Goal: Task Accomplishment & Management: Complete application form

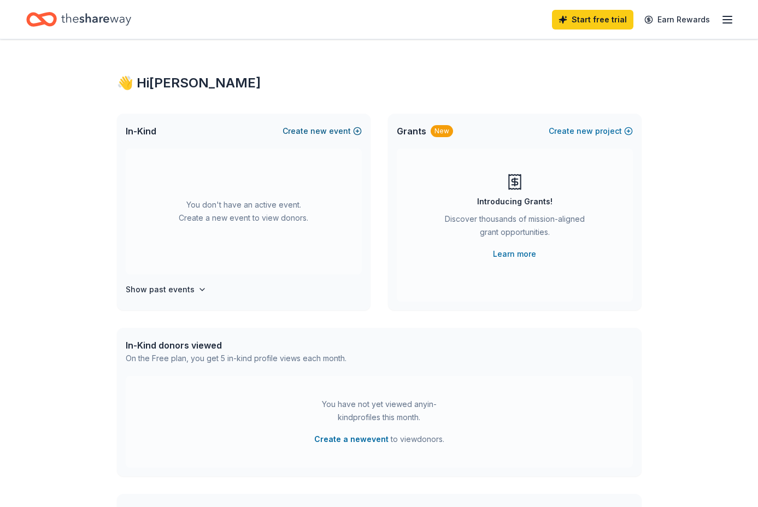
click at [335, 132] on button "Create new event" at bounding box center [321, 131] width 79 height 13
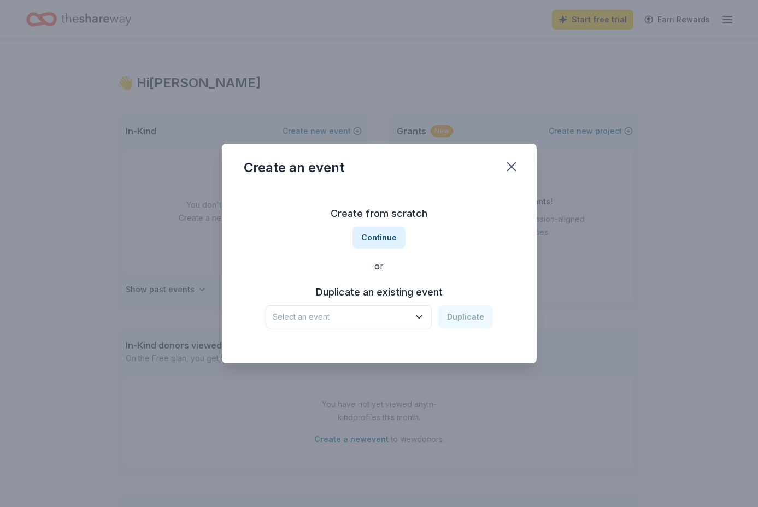
click at [340, 319] on span "Select an event" at bounding box center [341, 316] width 137 height 13
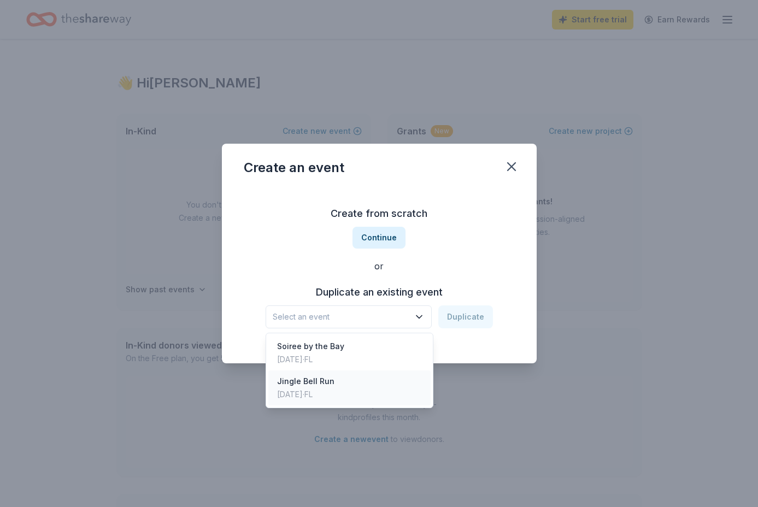
click at [324, 394] on div "Dec 10, 2023 · FL" at bounding box center [305, 394] width 57 height 13
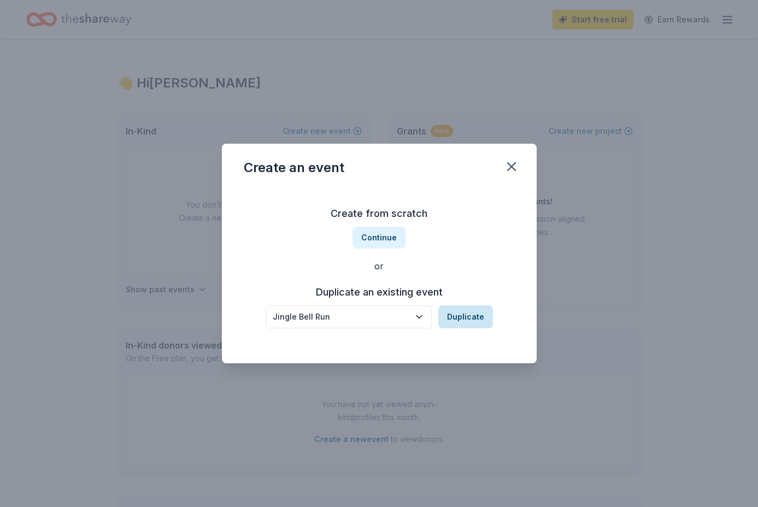
click at [472, 315] on button "Duplicate" at bounding box center [465, 316] width 55 height 23
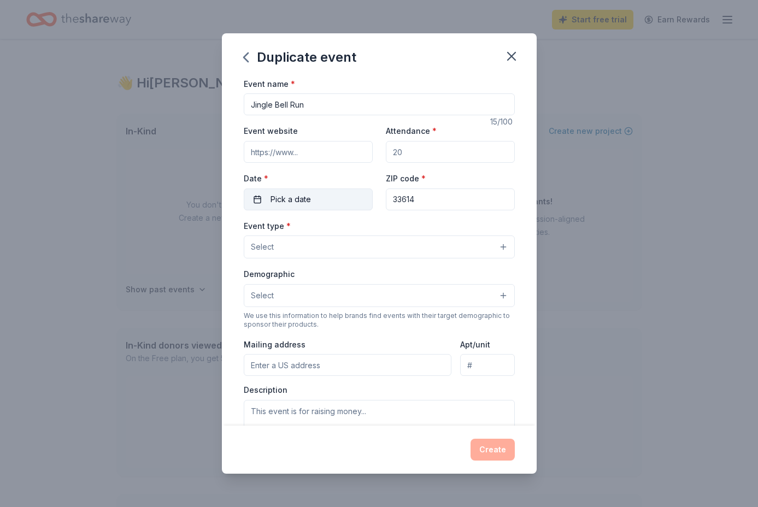
click at [288, 207] on button "Pick a date" at bounding box center [308, 199] width 129 height 22
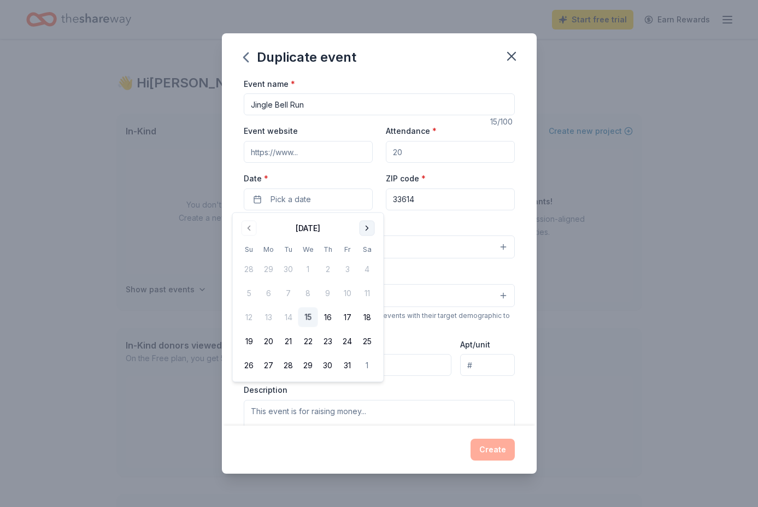
click at [364, 221] on button "Go to next month" at bounding box center [367, 228] width 15 height 15
click at [364, 222] on button "Go to next month" at bounding box center [367, 228] width 15 height 15
click at [250, 316] on button "14" at bounding box center [249, 318] width 20 height 20
click at [369, 177] on label "Date *" at bounding box center [308, 178] width 129 height 11
click at [369, 188] on button "12/14/2025" at bounding box center [308, 199] width 129 height 22
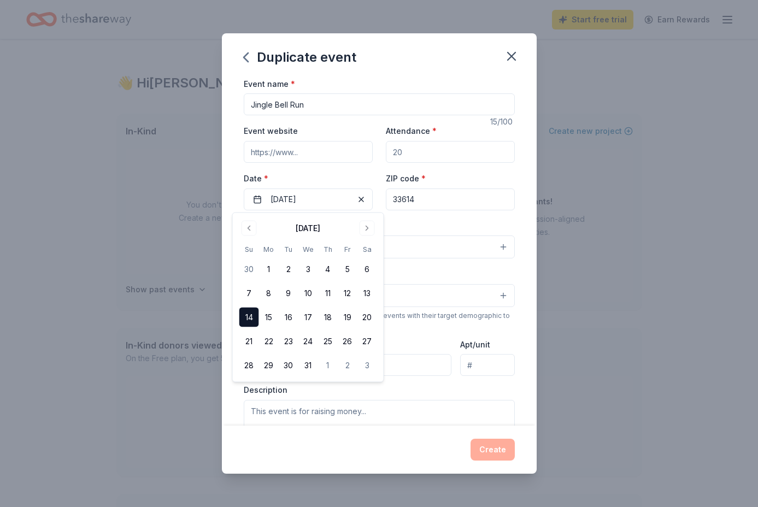
click at [418, 149] on input "Attendance *" at bounding box center [450, 152] width 129 height 22
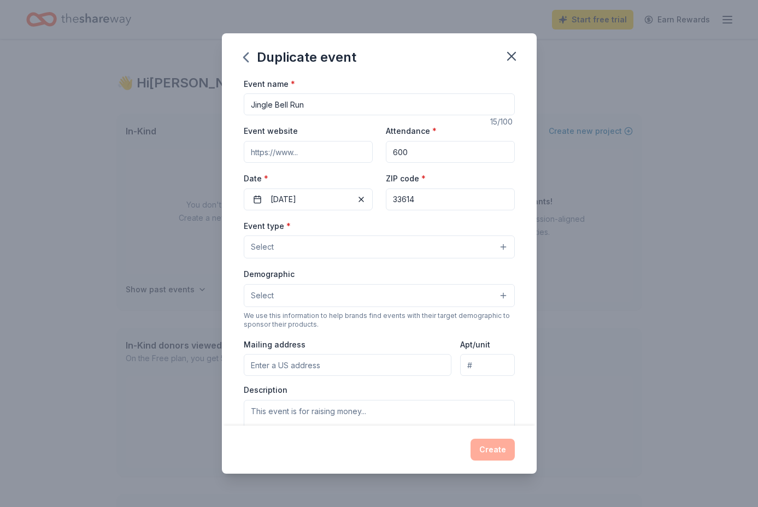
type input "600"
click at [383, 225] on div "Event type * Select" at bounding box center [379, 239] width 271 height 40
click at [281, 150] on input "Event website" at bounding box center [308, 152] width 129 height 22
paste input "https://events.arthritis.org/jbrtampa"
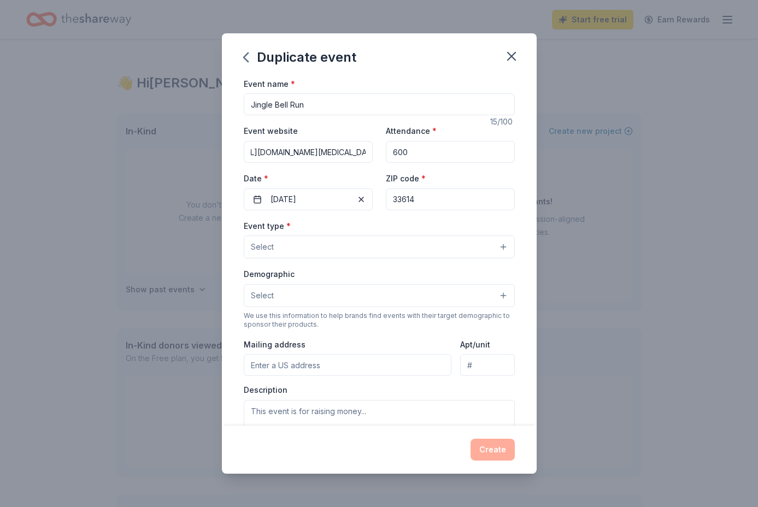
type input "https://events.arthritis.org/jbrtampa"
click at [286, 256] on button "Select" at bounding box center [379, 246] width 271 height 23
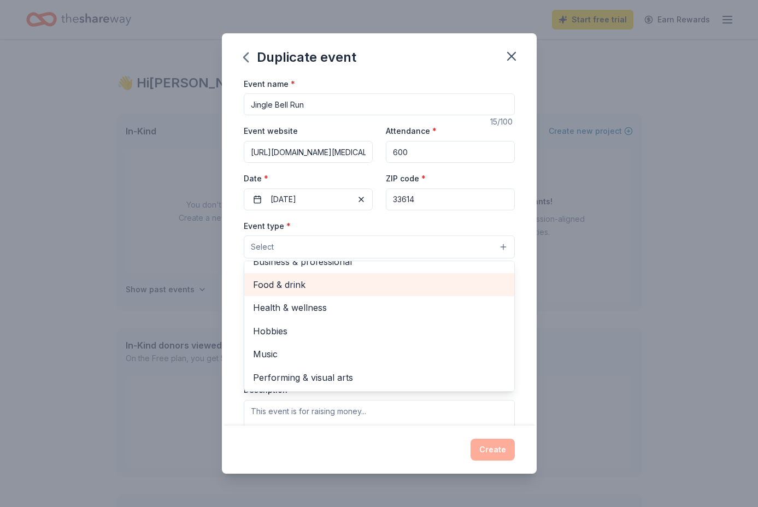
scroll to position [0, 0]
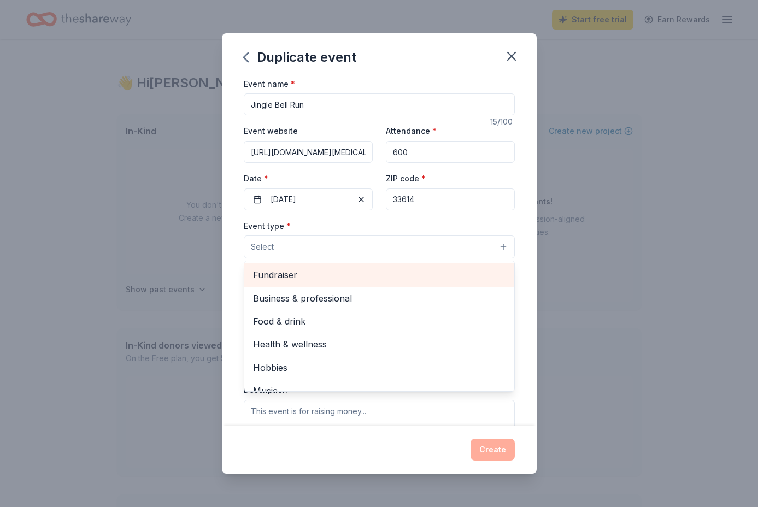
click at [285, 276] on span "Fundraiser" at bounding box center [379, 275] width 252 height 14
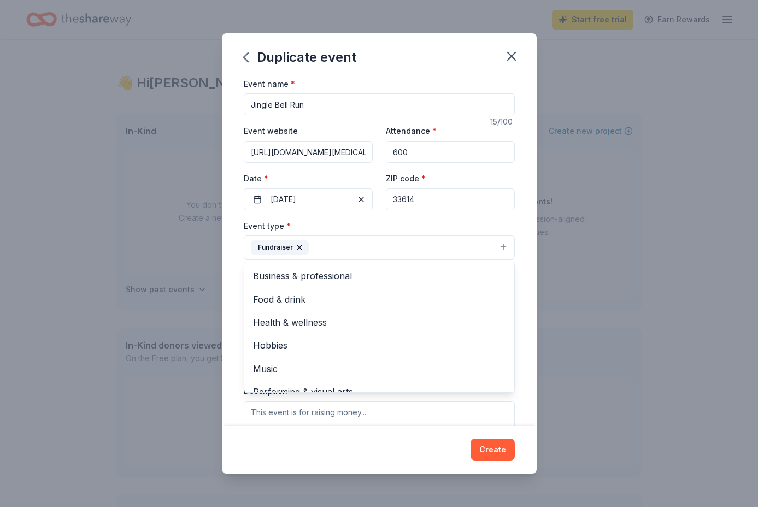
click at [235, 287] on div "Event name * Jingle Bell Run 15 /100 Event website https://events.arthritis.org…" at bounding box center [379, 251] width 315 height 349
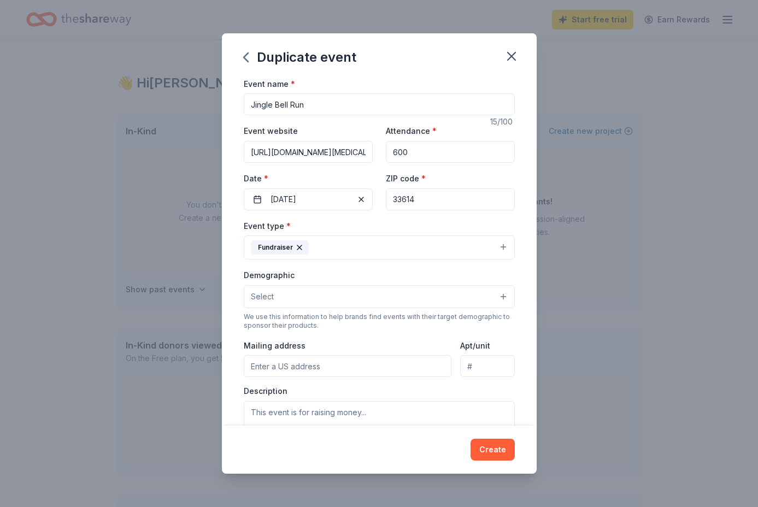
click at [331, 249] on button "Fundraiser" at bounding box center [379, 247] width 271 height 24
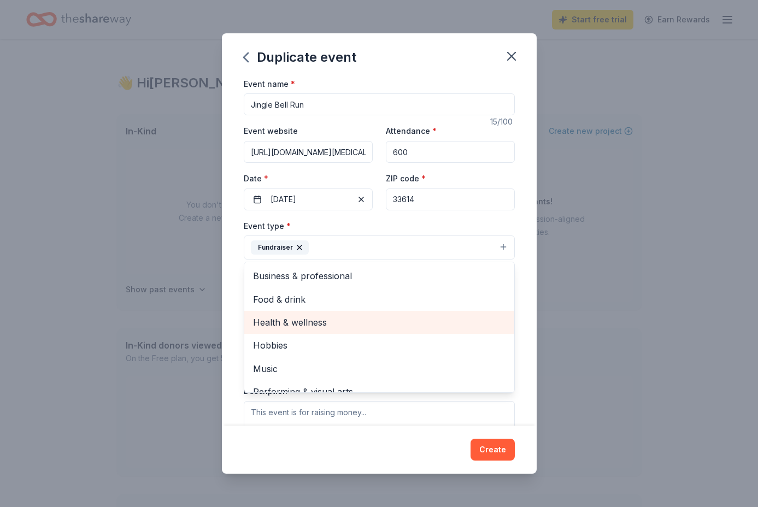
click at [328, 326] on span "Health & wellness" at bounding box center [379, 322] width 252 height 14
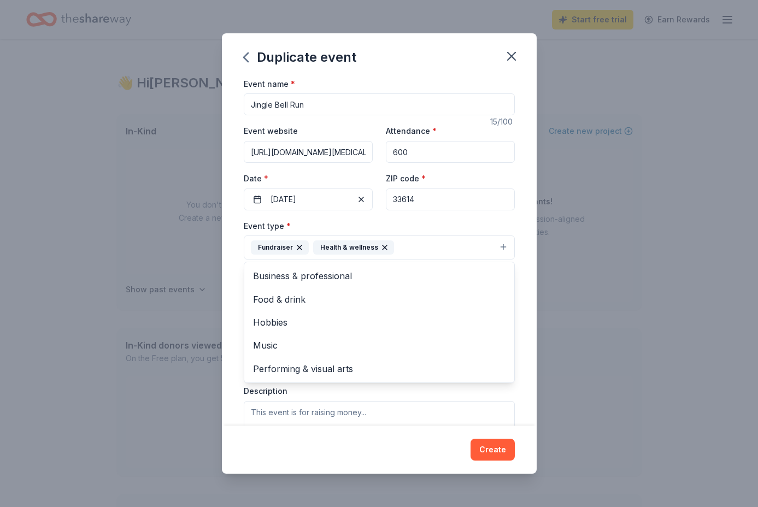
click at [229, 308] on div "Event name * Jingle Bell Run 15 /100 Event website https://events.arthritis.org…" at bounding box center [379, 251] width 315 height 349
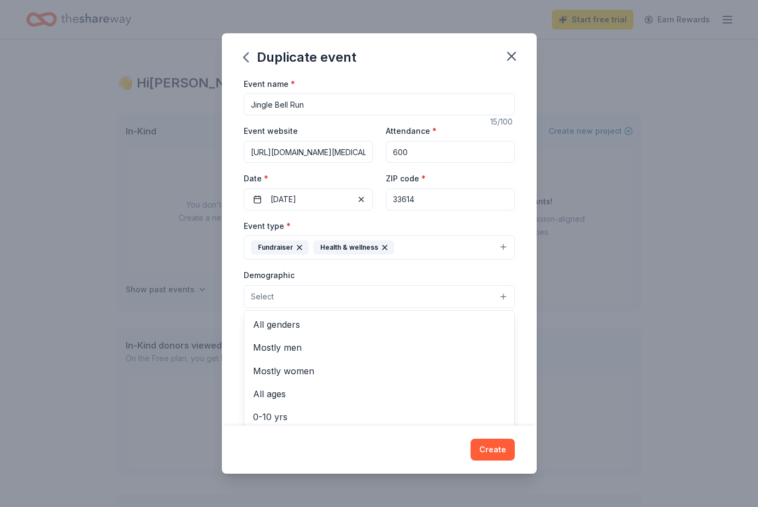
click at [318, 291] on button "Select" at bounding box center [379, 296] width 271 height 23
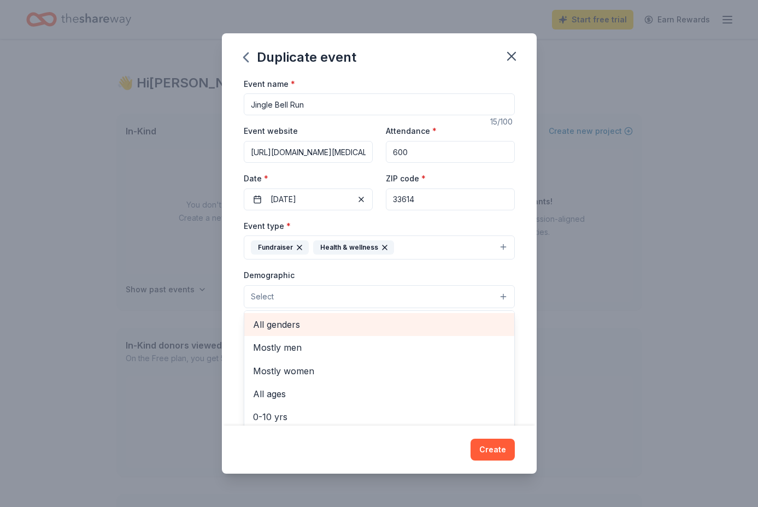
click at [308, 327] on span "All genders" at bounding box center [379, 324] width 252 height 14
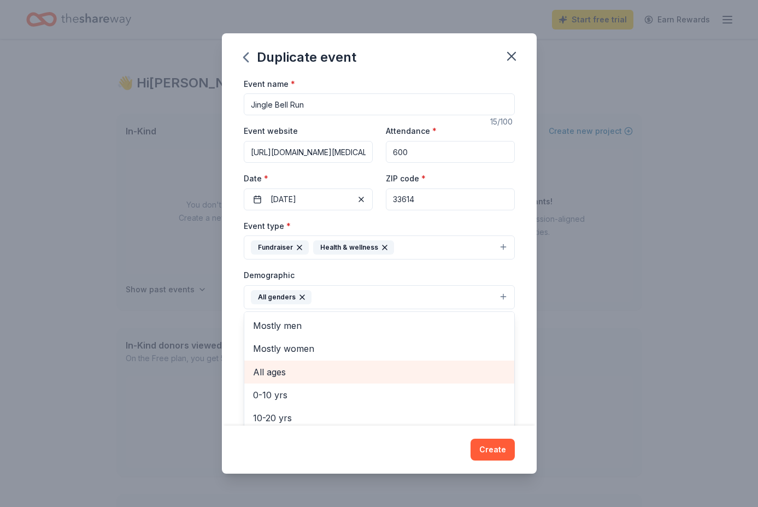
click at [264, 375] on span "All ages" at bounding box center [379, 372] width 252 height 14
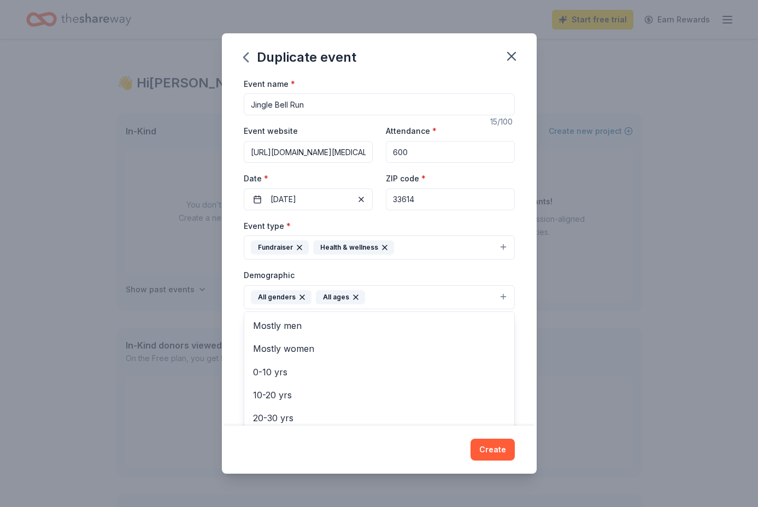
click at [224, 309] on div "Event name * Jingle Bell Run 15 /100 Event website https://events.arthritis.org…" at bounding box center [379, 251] width 315 height 349
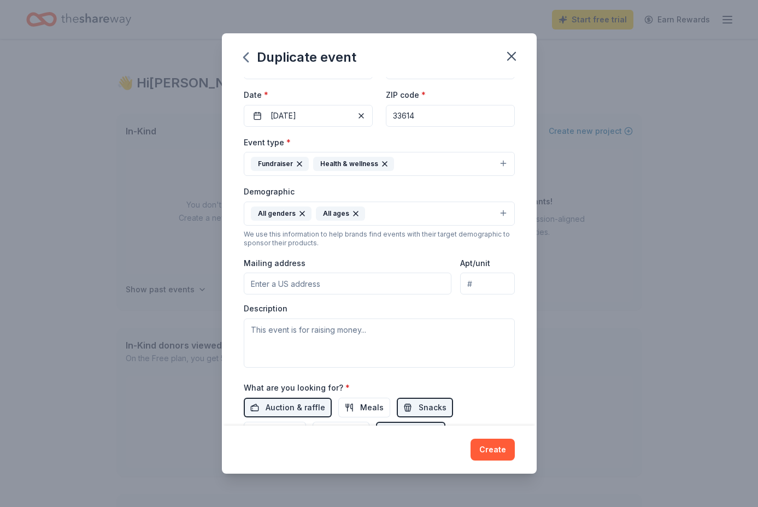
scroll to position [85, 0]
click at [307, 290] on input "Mailing address" at bounding box center [348, 283] width 208 height 22
paste input "4807 Jackson Club Loop, Tampa, FL 33624."
type input "4807 Jackson Club Loop, Tampa, FL, 33624"
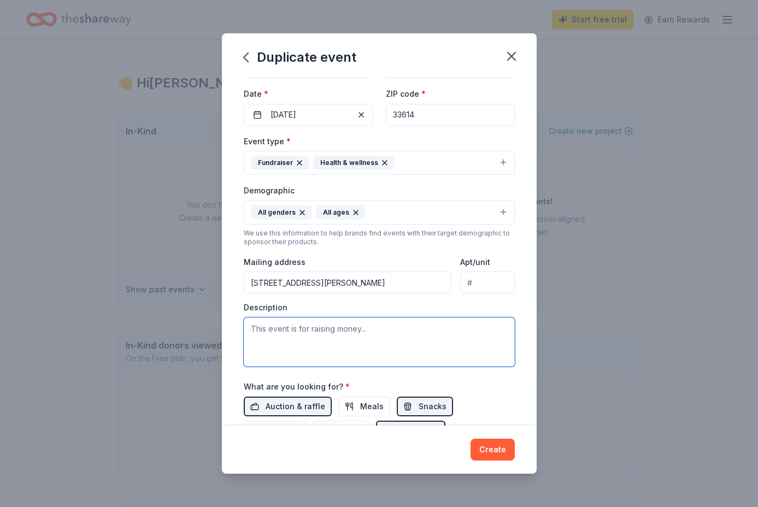
click at [310, 337] on textarea at bounding box center [379, 341] width 271 height 49
paste textarea "The Arthritis Foundation is an important driver, as it is the single largest pr…"
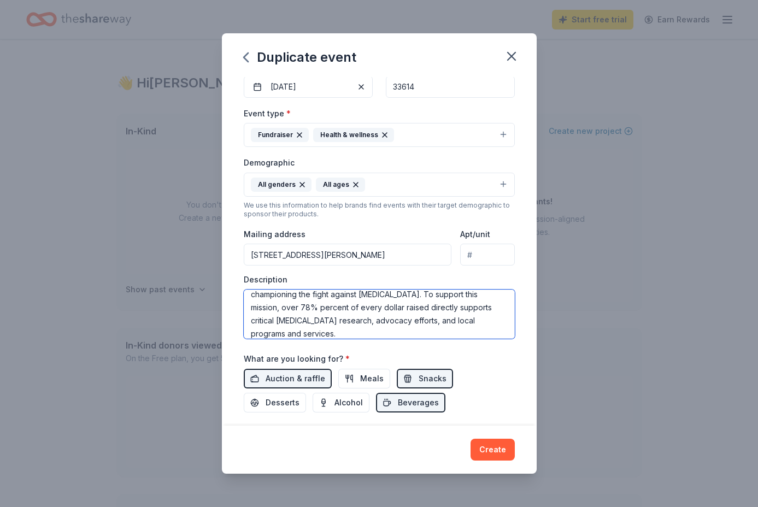
scroll to position [59, 0]
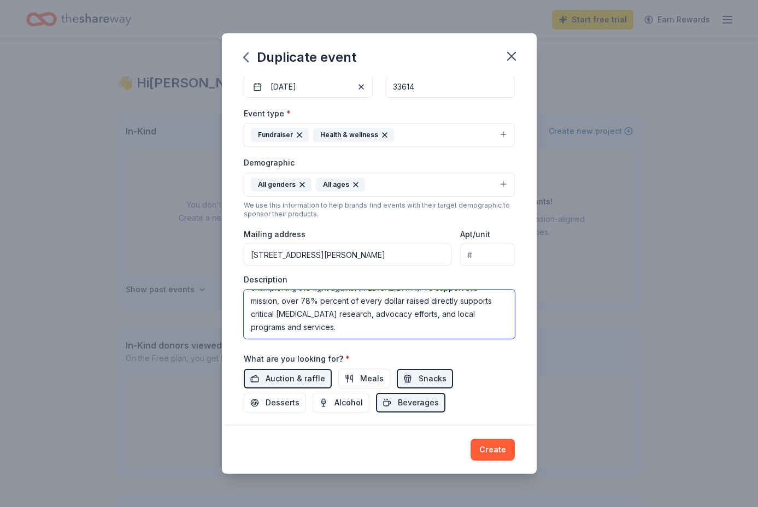
paste textarea "Chances are you or someone close to you has arthritis. Arthritis is inflammatio…"
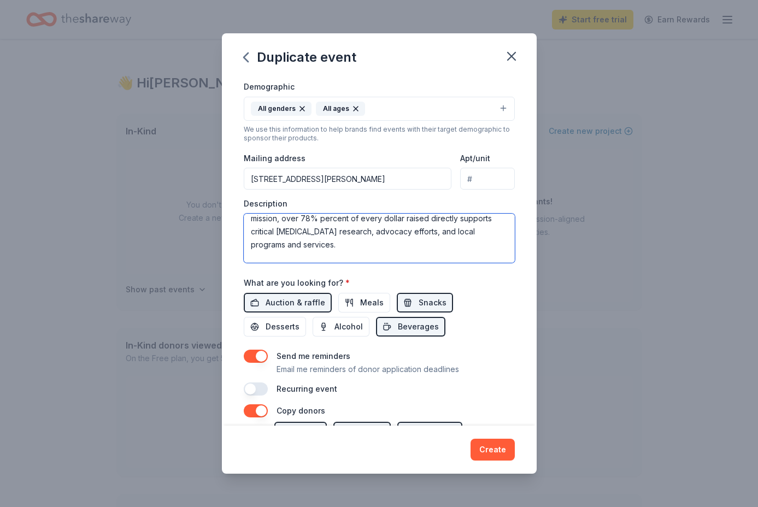
scroll to position [282, 0]
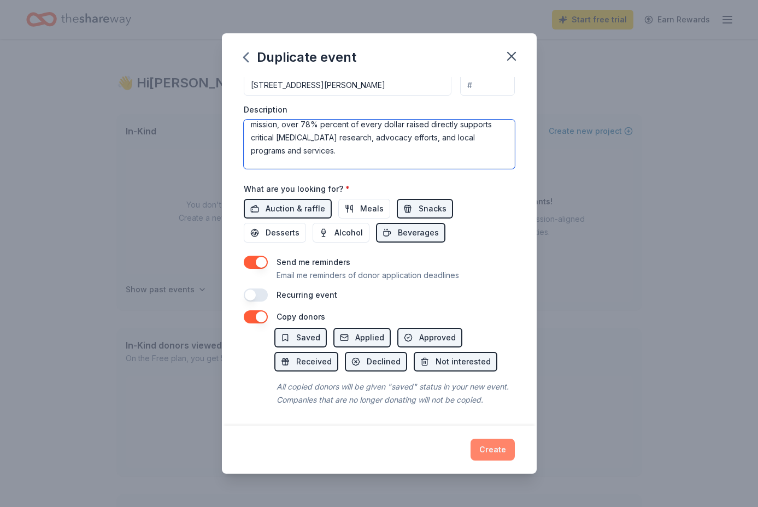
type textarea "The [MEDICAL_DATA] Foundation is an important driver, as it is the single large…"
click at [496, 452] on button "Create" at bounding box center [492, 450] width 44 height 22
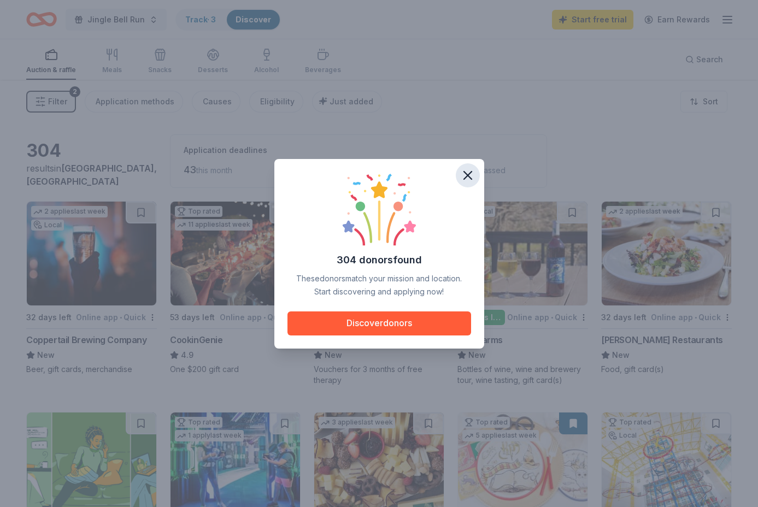
click at [462, 174] on icon "button" at bounding box center [467, 175] width 15 height 15
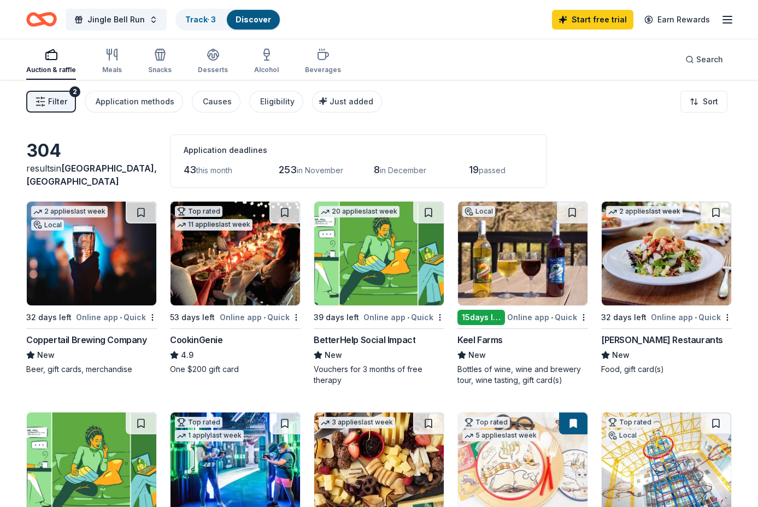
click at [59, 287] on img at bounding box center [91, 254] width 129 height 104
click at [531, 278] on img at bounding box center [522, 254] width 129 height 104
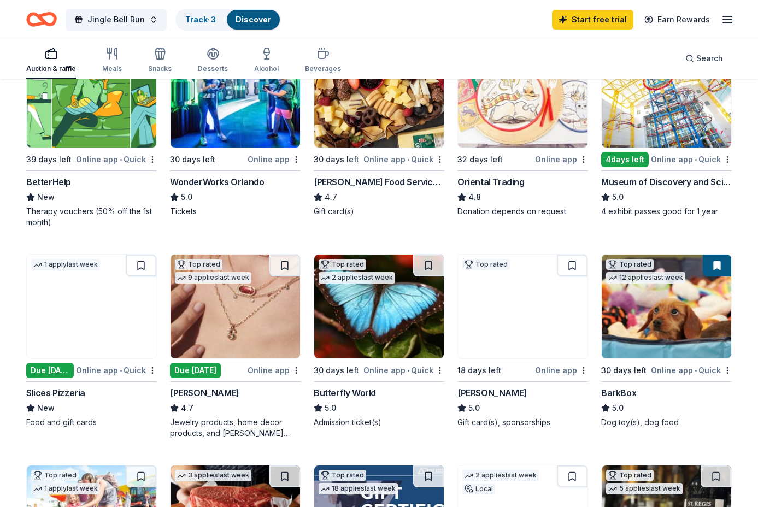
scroll to position [370, 0]
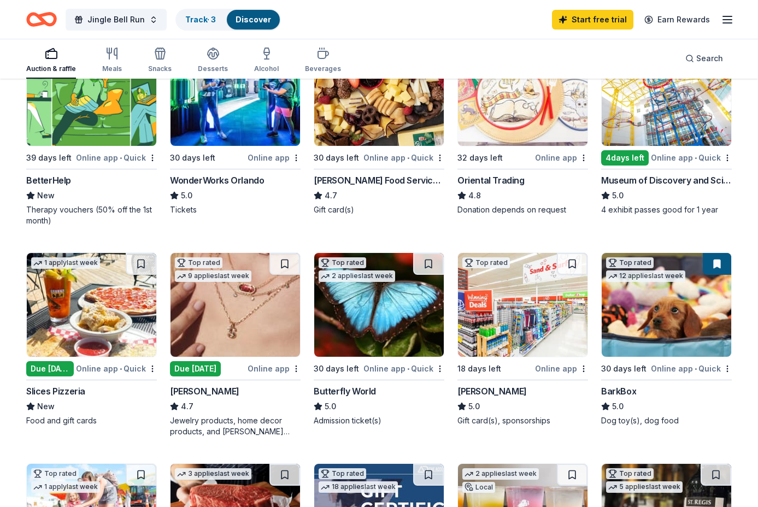
click at [619, 107] on img at bounding box center [666, 94] width 129 height 104
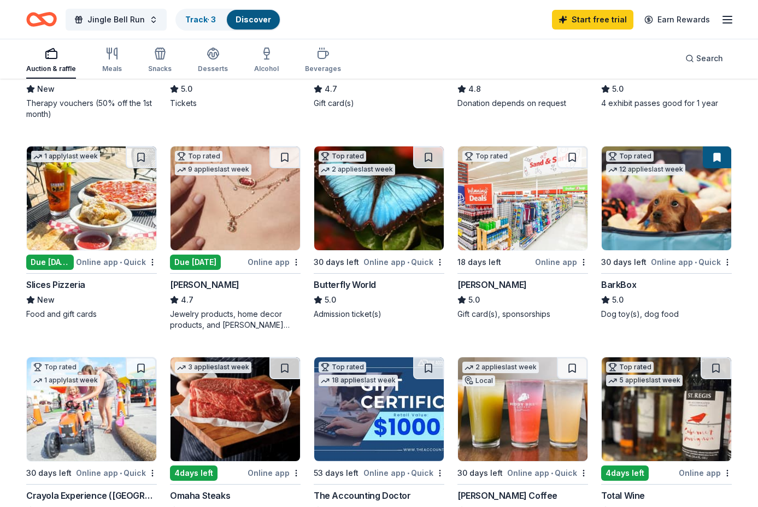
click at [522, 227] on img at bounding box center [522, 198] width 129 height 104
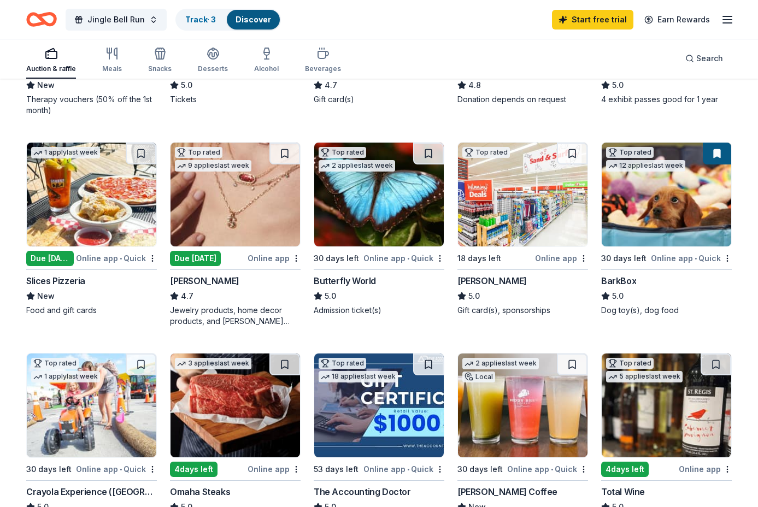
click at [650, 225] on img at bounding box center [666, 195] width 129 height 104
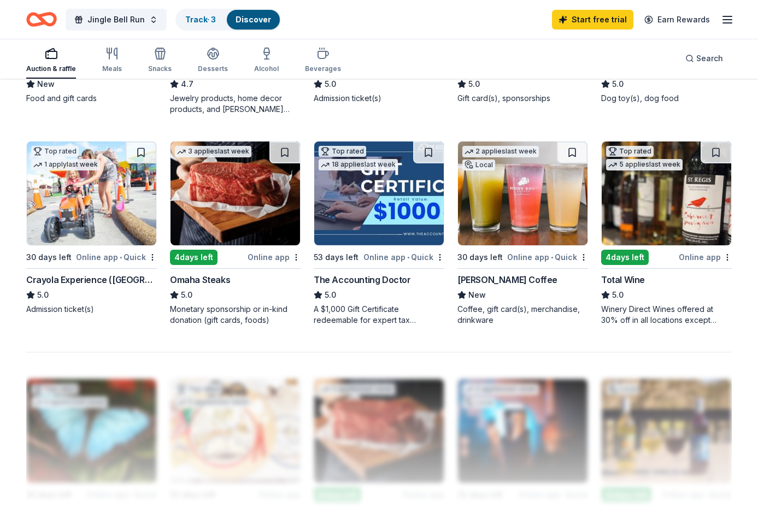
scroll to position [694, 0]
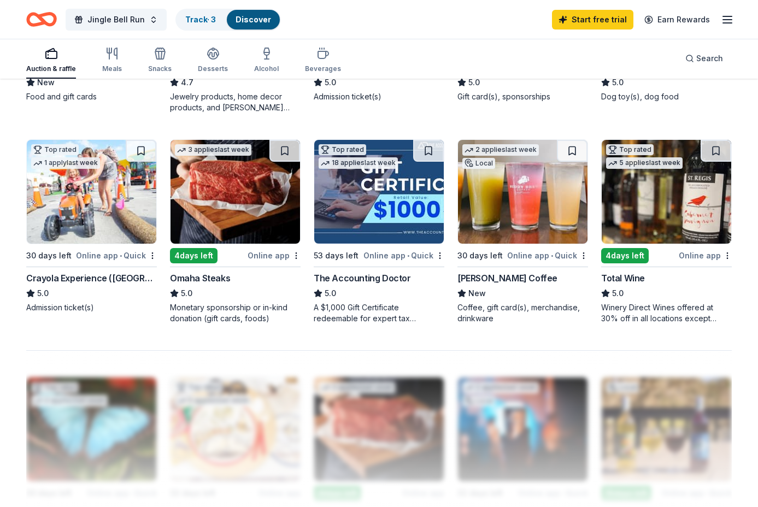
click at [492, 225] on img at bounding box center [522, 192] width 129 height 104
click at [254, 193] on img at bounding box center [234, 192] width 129 height 104
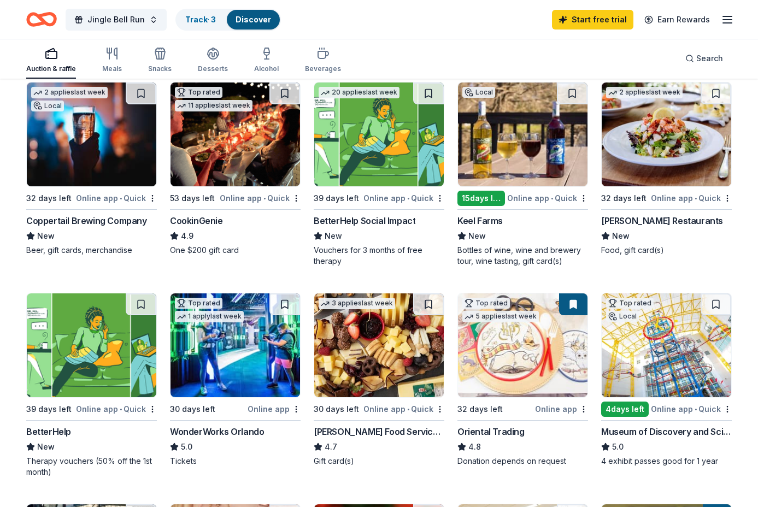
scroll to position [0, 0]
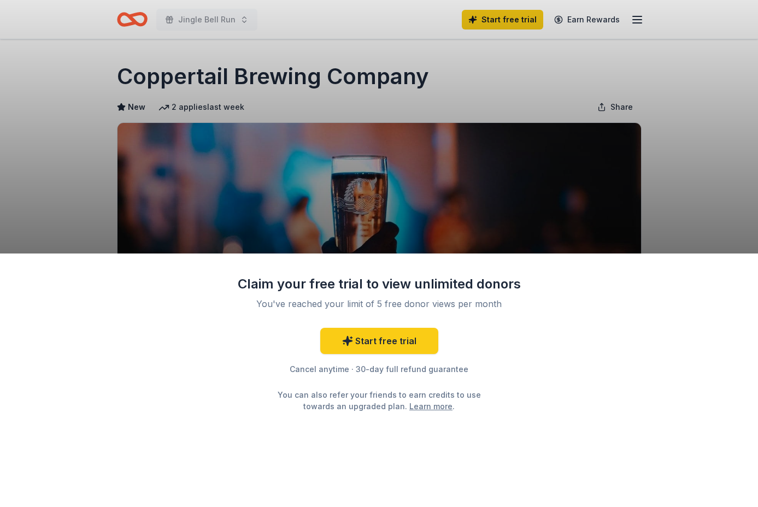
click at [670, 204] on div "Claim your free trial to view unlimited donors You've reached your limit of 5 f…" at bounding box center [379, 253] width 758 height 507
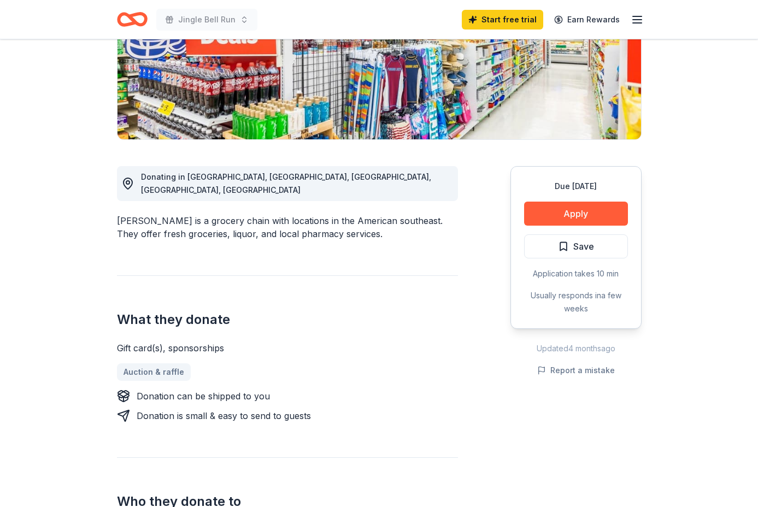
scroll to position [193, 0]
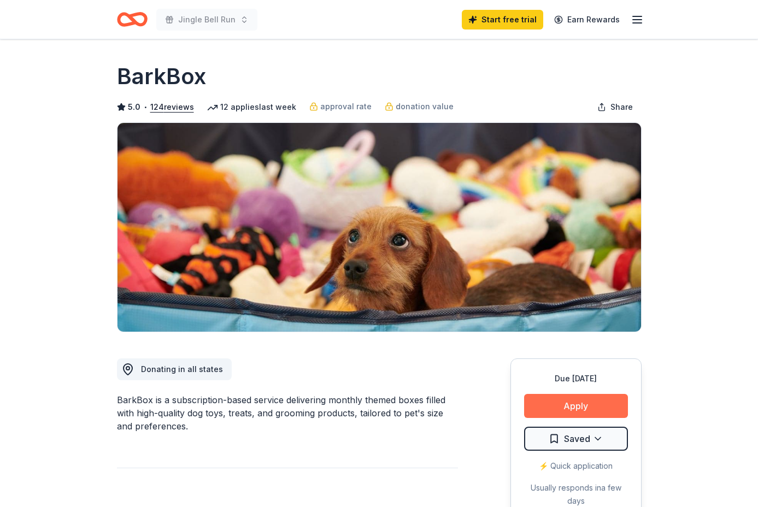
click at [556, 408] on button "Apply" at bounding box center [576, 406] width 104 height 24
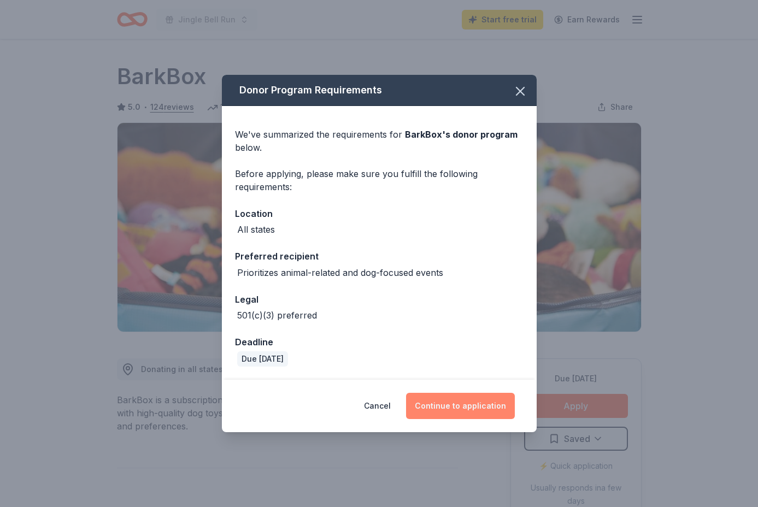
click at [459, 405] on button "Continue to application" at bounding box center [460, 406] width 109 height 26
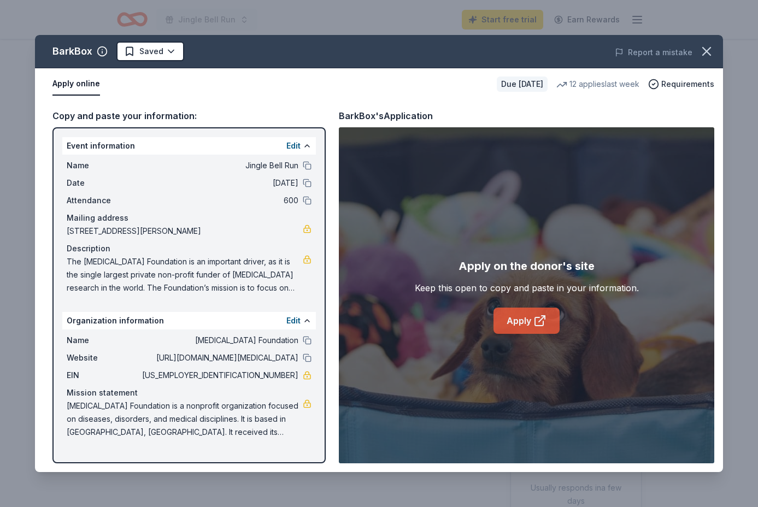
click at [520, 324] on link "Apply" at bounding box center [526, 321] width 66 height 26
click at [210, 230] on span "[STREET_ADDRESS][PERSON_NAME]" at bounding box center [185, 231] width 236 height 13
drag, startPoint x: 68, startPoint y: 229, endPoint x: 232, endPoint y: 229, distance: 163.9
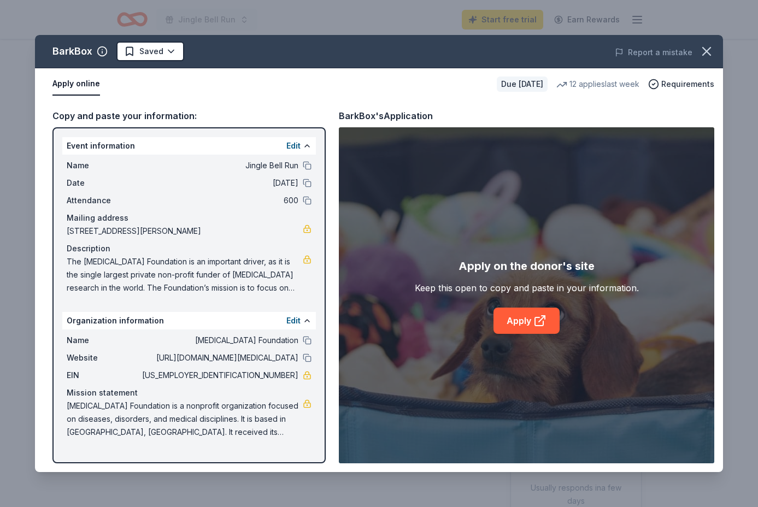
click at [232, 229] on span "[STREET_ADDRESS][PERSON_NAME]" at bounding box center [185, 231] width 236 height 13
click at [186, 265] on span "The [MEDICAL_DATA] Foundation is an important driver, as it is the single large…" at bounding box center [185, 274] width 236 height 39
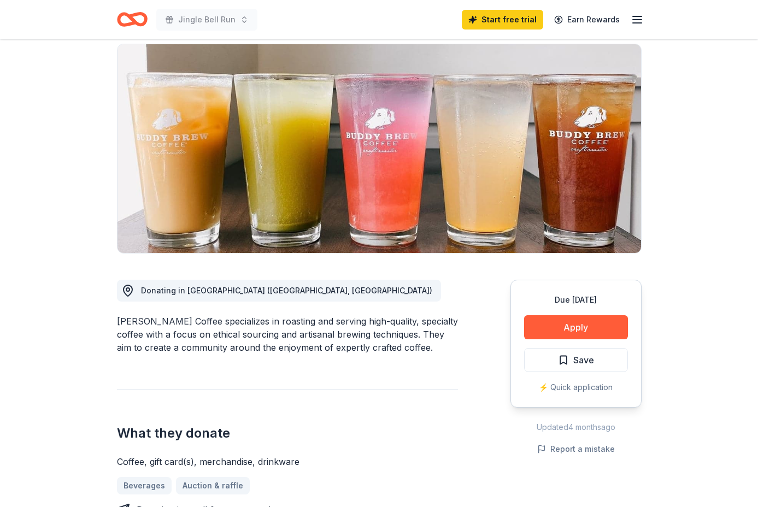
scroll to position [83, 0]
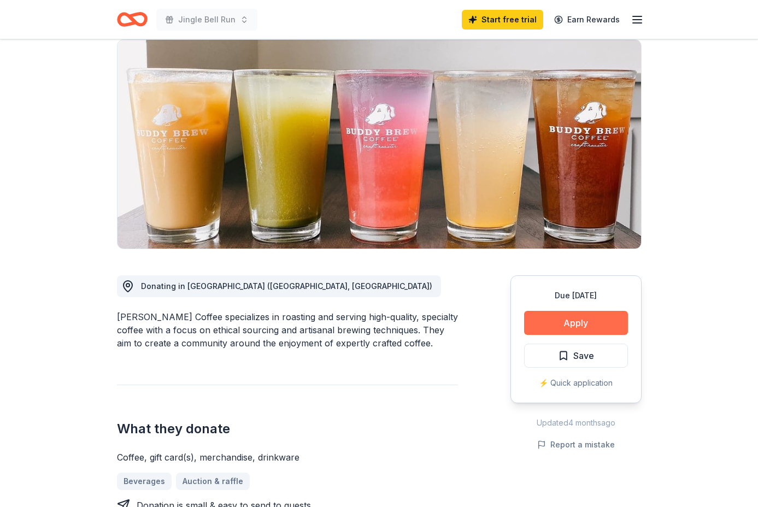
click at [545, 322] on button "Apply" at bounding box center [576, 323] width 104 height 24
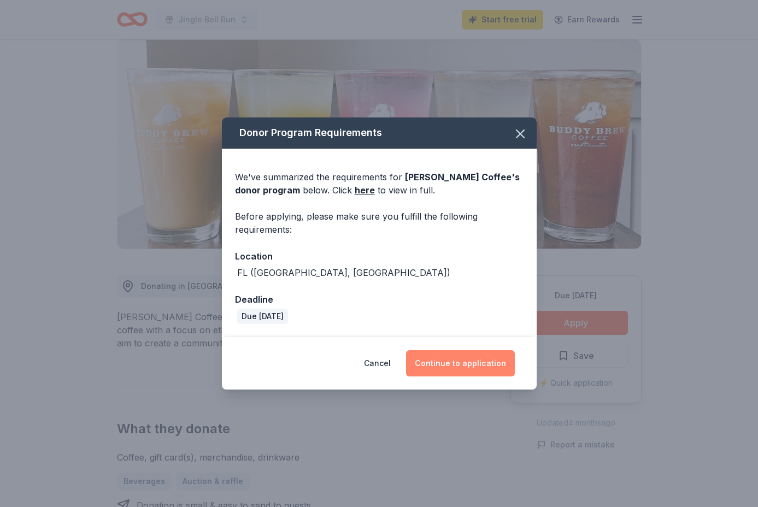
click at [450, 361] on button "Continue to application" at bounding box center [460, 363] width 109 height 26
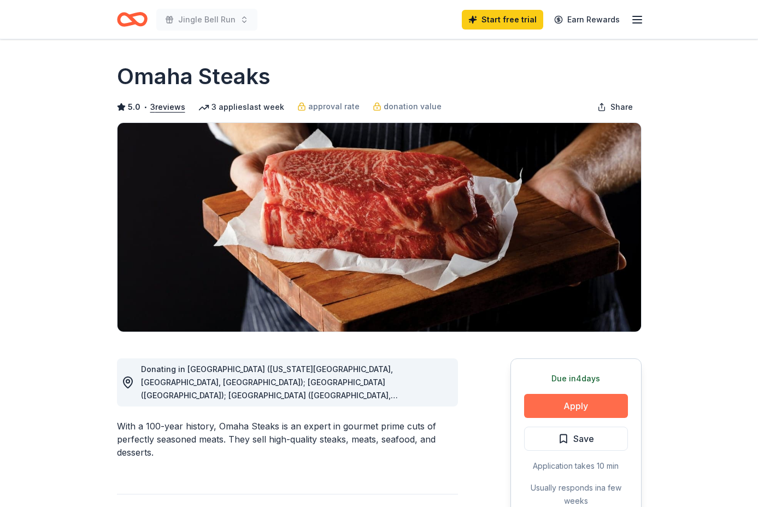
click at [563, 405] on button "Apply" at bounding box center [576, 406] width 104 height 24
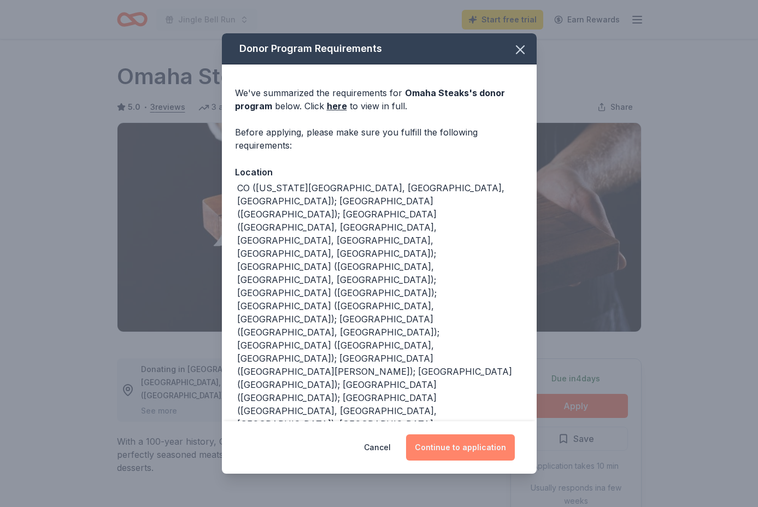
click at [434, 449] on button "Continue to application" at bounding box center [460, 447] width 109 height 26
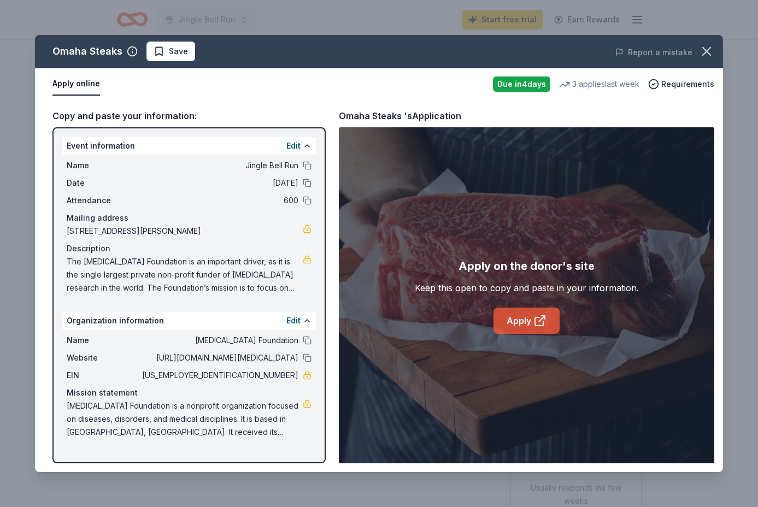
click at [535, 318] on icon at bounding box center [539, 320] width 13 height 13
